Goal: Navigation & Orientation: Find specific page/section

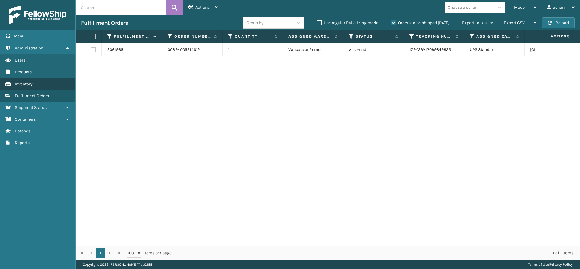
click at [32, 85] on span "Inventory" at bounding box center [24, 84] width 18 height 5
click at [35, 95] on span "Fulfillment Orders" at bounding box center [32, 95] width 34 height 5
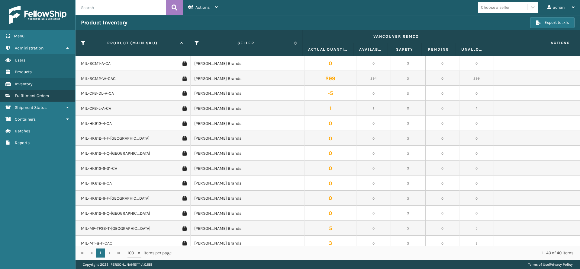
click at [52, 92] on link "Fulfillment Orders" at bounding box center [37, 96] width 75 height 12
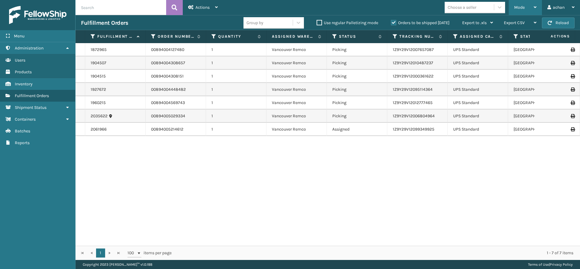
click at [534, 2] on div "Mode" at bounding box center [525, 7] width 22 height 15
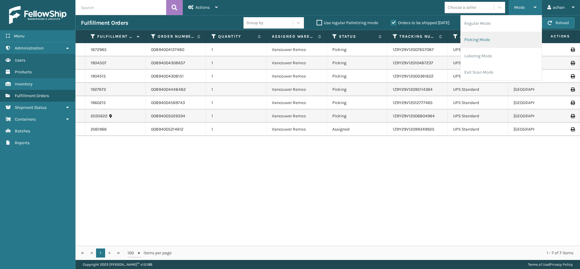
click at [471, 37] on li "Picking Mode" at bounding box center [501, 40] width 81 height 16
